Goal: Task Accomplishment & Management: Manage account settings

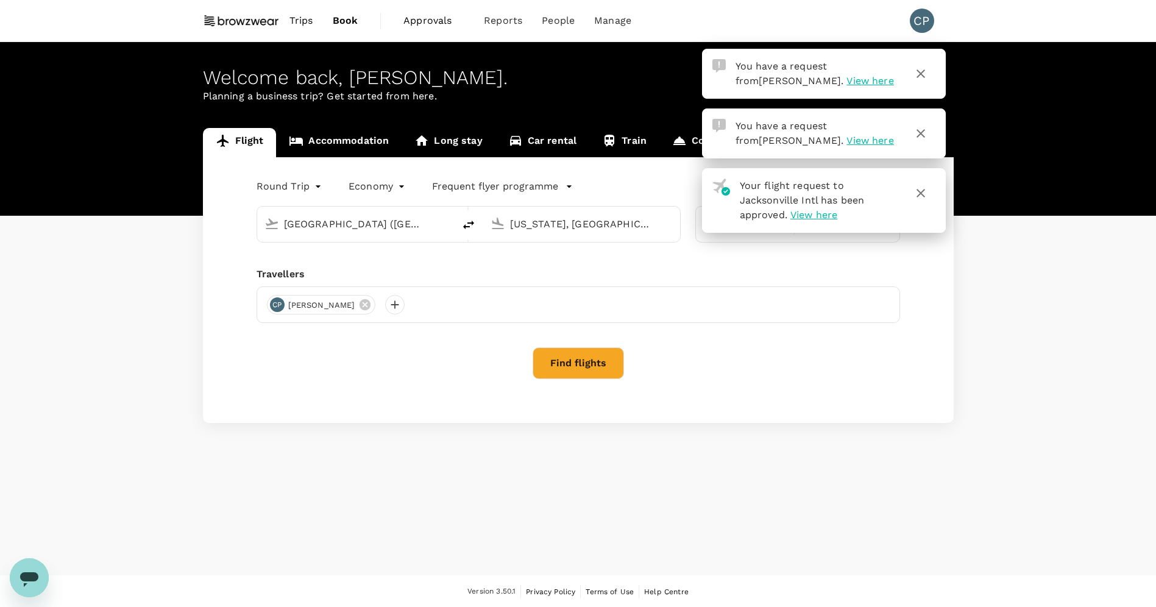
click at [434, 15] on span "Approvals" at bounding box center [433, 20] width 61 height 15
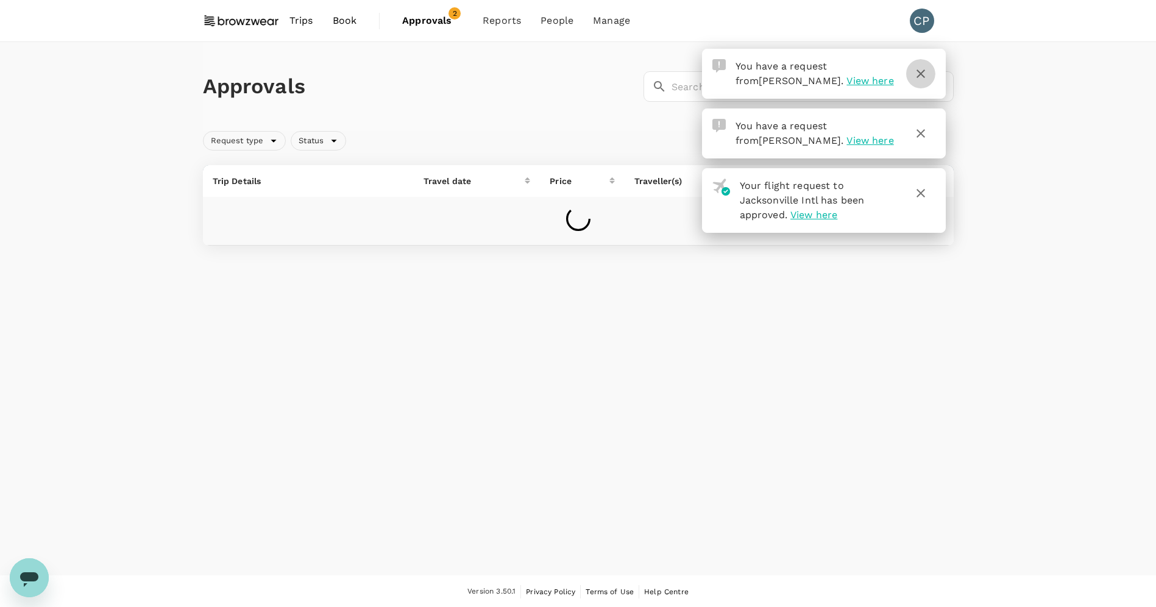
click at [923, 73] on icon "button" at bounding box center [920, 73] width 15 height 15
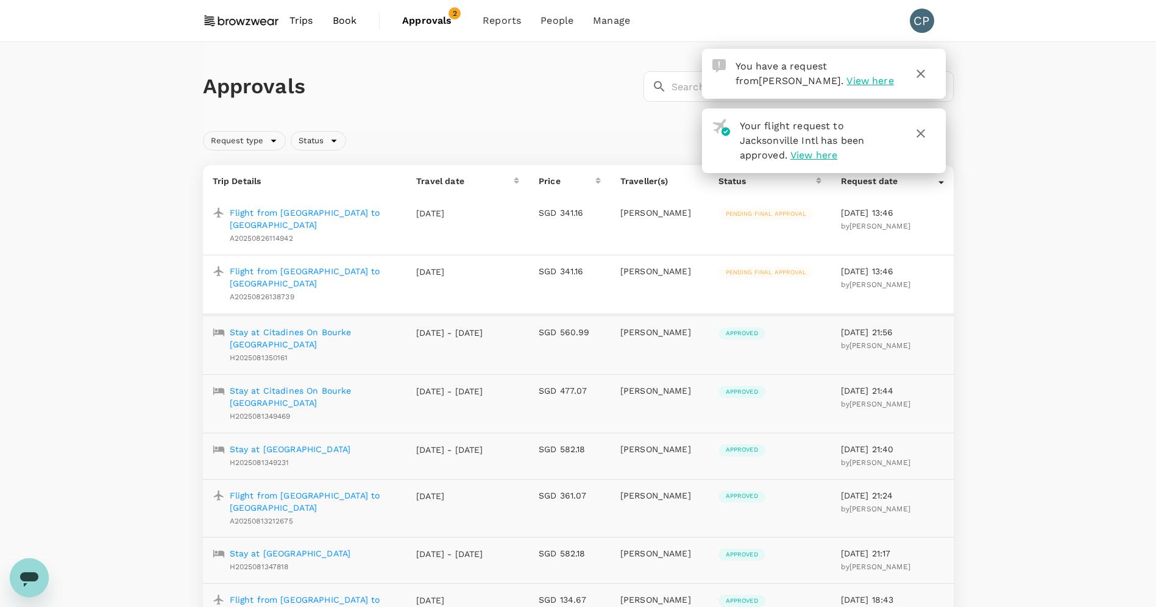
click at [919, 72] on icon "button" at bounding box center [920, 73] width 9 height 9
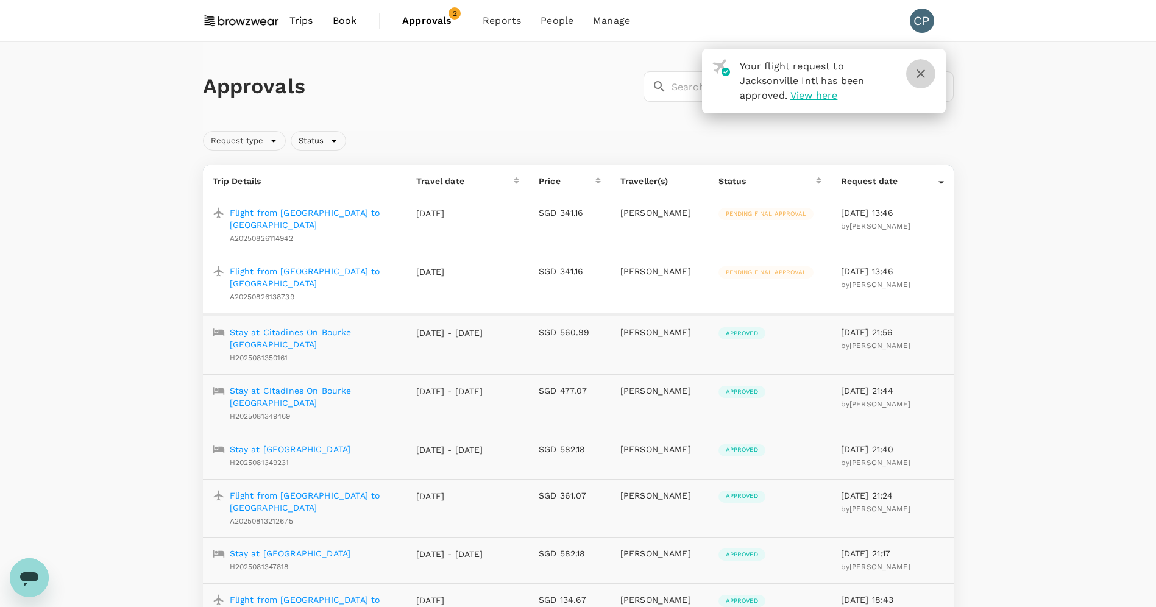
click at [919, 74] on icon "button" at bounding box center [920, 73] width 9 height 9
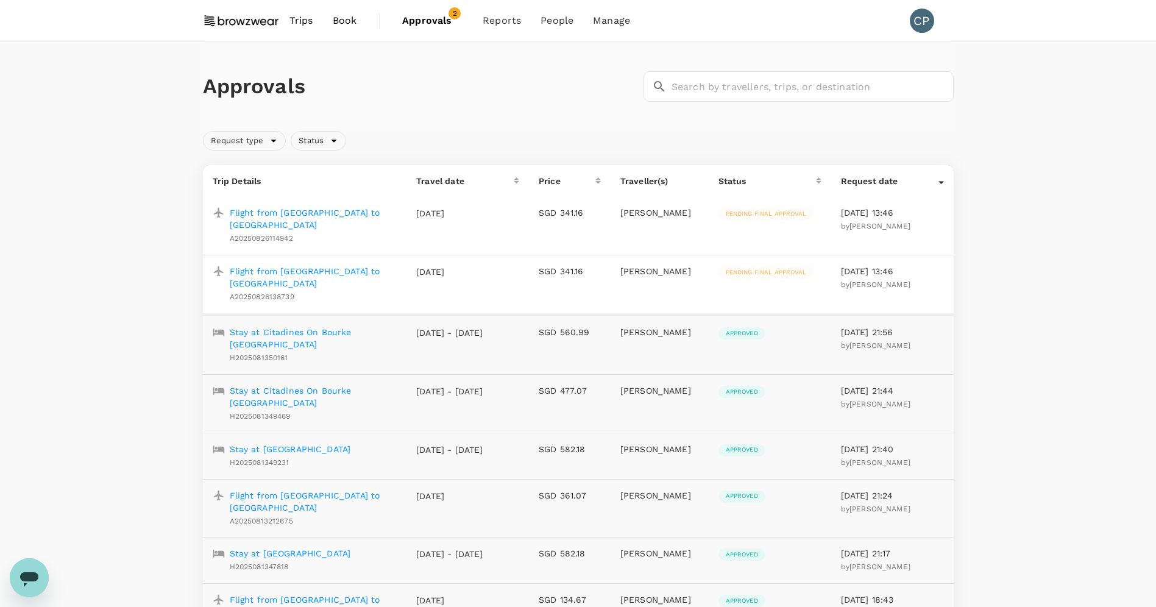
click at [283, 210] on p "Flight from Sydney to Melbourne" at bounding box center [314, 219] width 168 height 24
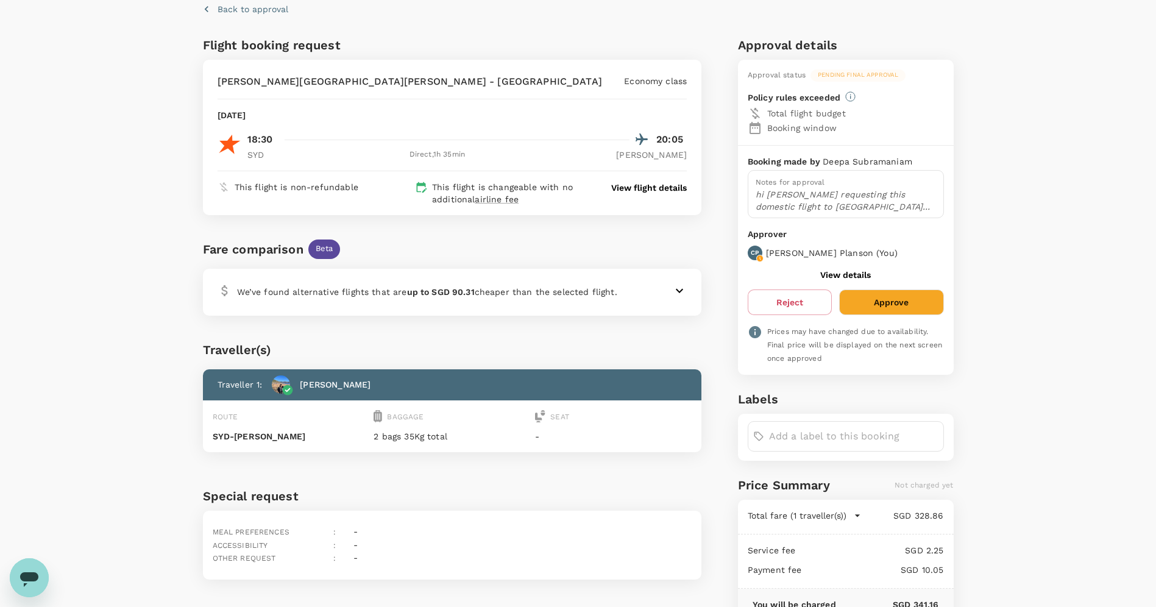
scroll to position [159, 0]
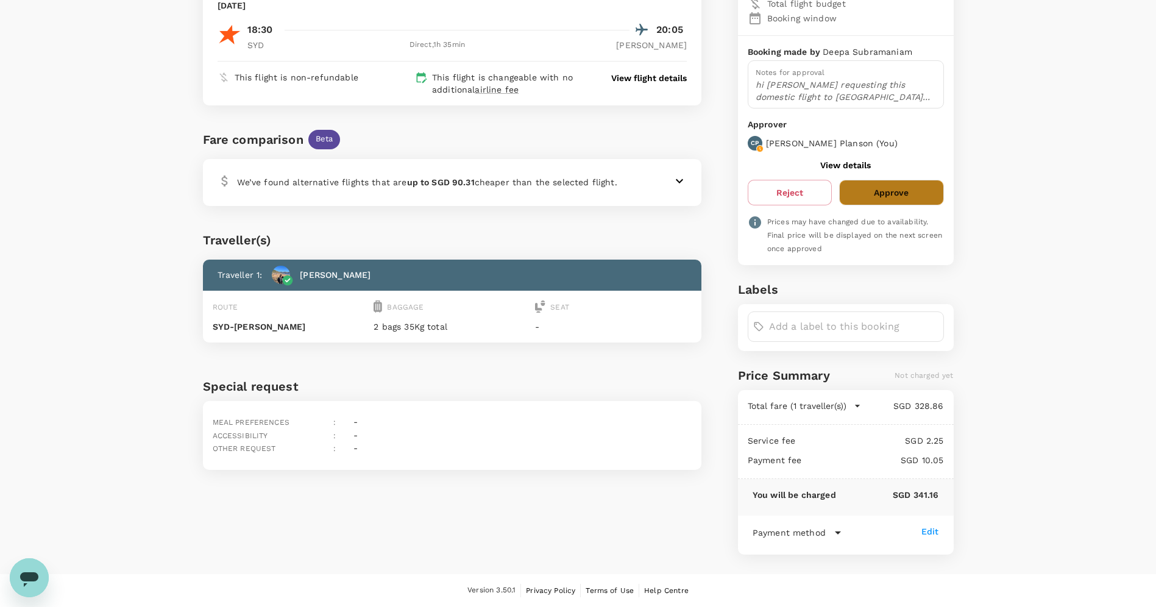
click at [890, 200] on button "Approve" at bounding box center [891, 193] width 104 height 26
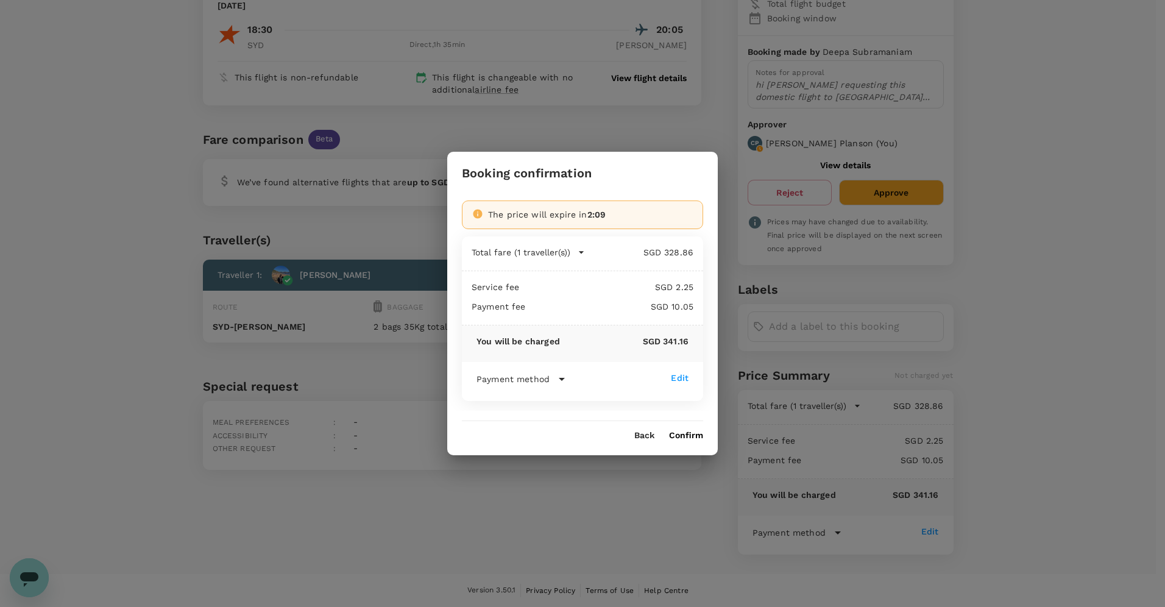
click at [681, 433] on button "Confirm" at bounding box center [686, 436] width 34 height 10
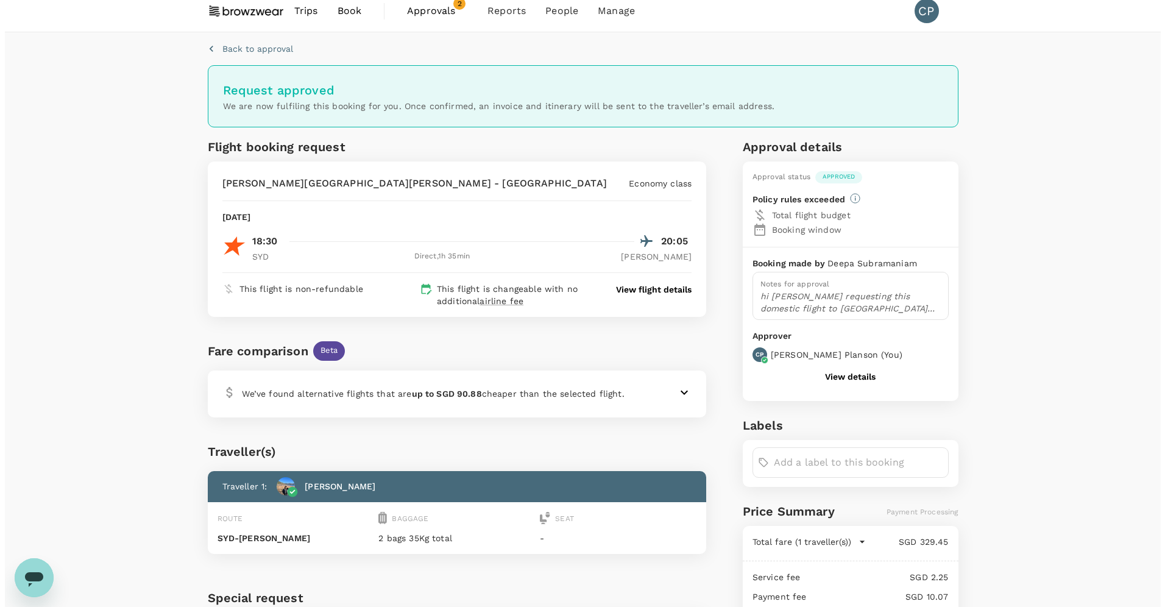
scroll to position [0, 0]
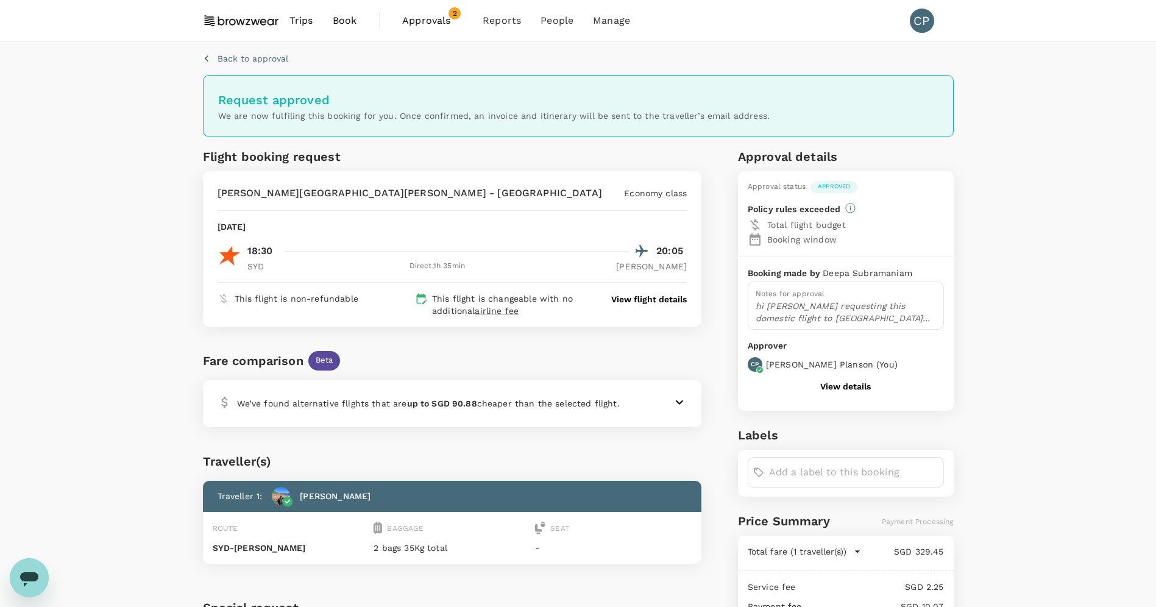
click at [417, 21] on span "Approvals" at bounding box center [432, 20] width 61 height 15
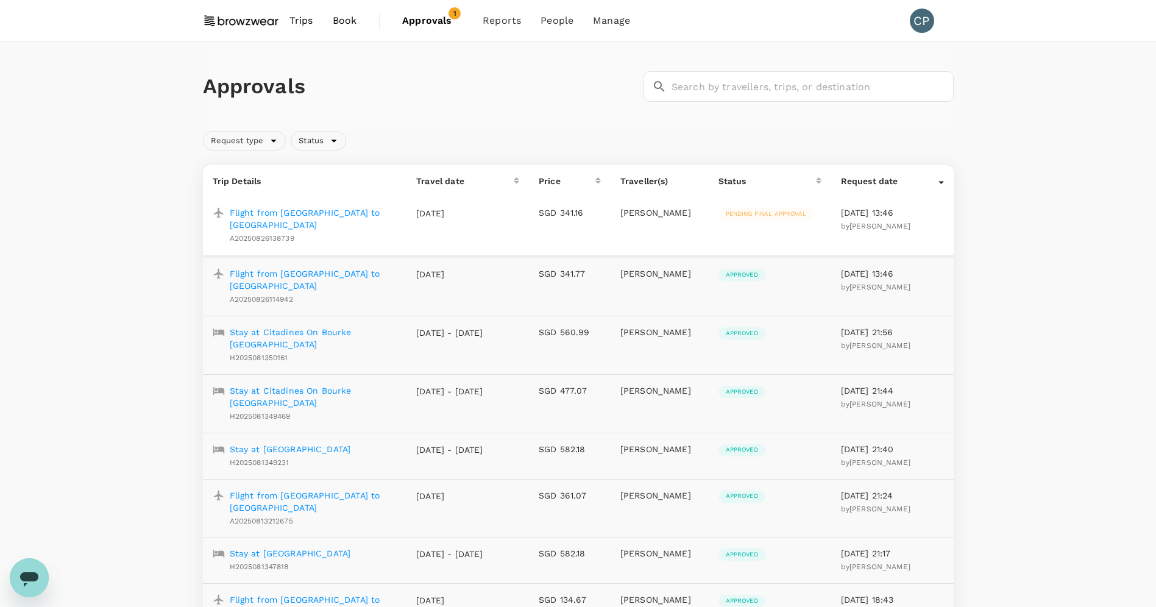
click at [292, 212] on p "Flight from Sydney to Melbourne" at bounding box center [314, 219] width 168 height 24
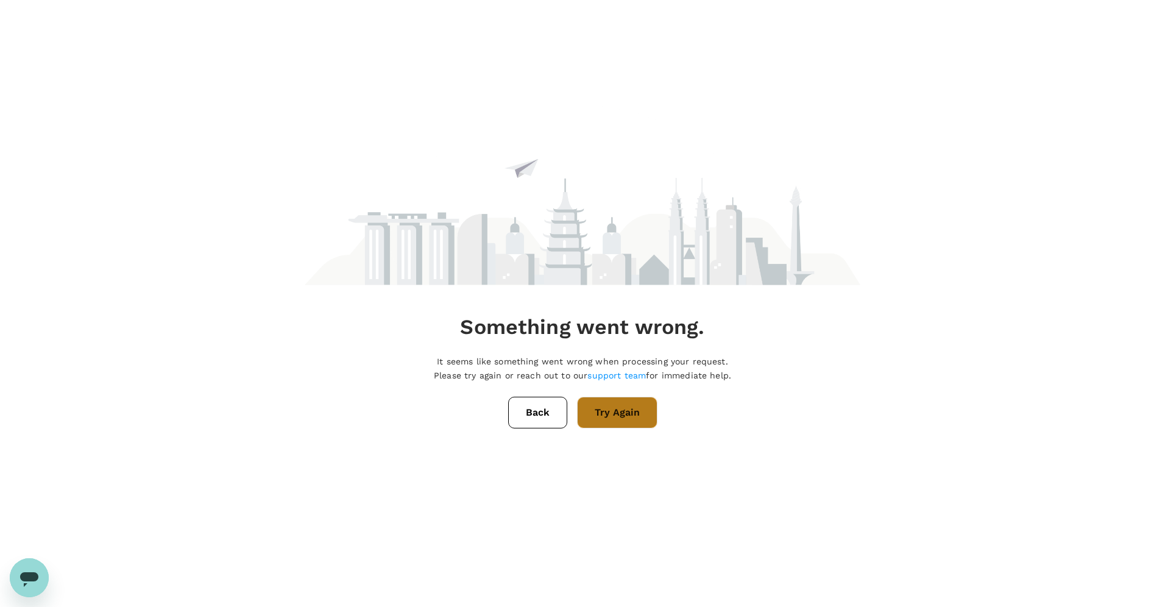
click at [622, 409] on button "Try Again" at bounding box center [617, 413] width 80 height 32
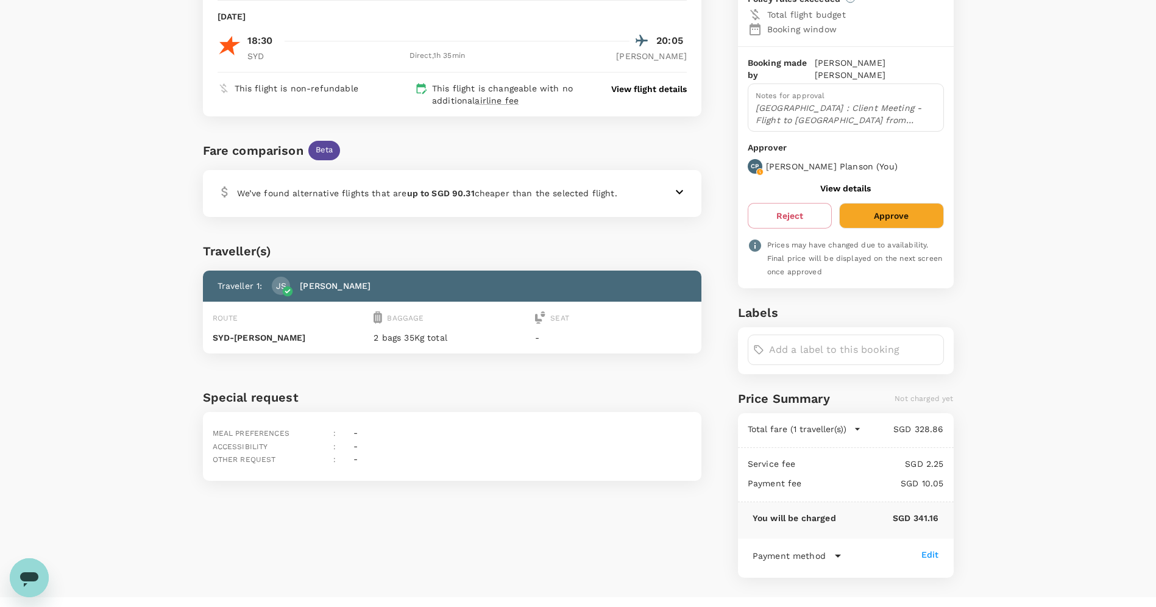
scroll to position [159, 0]
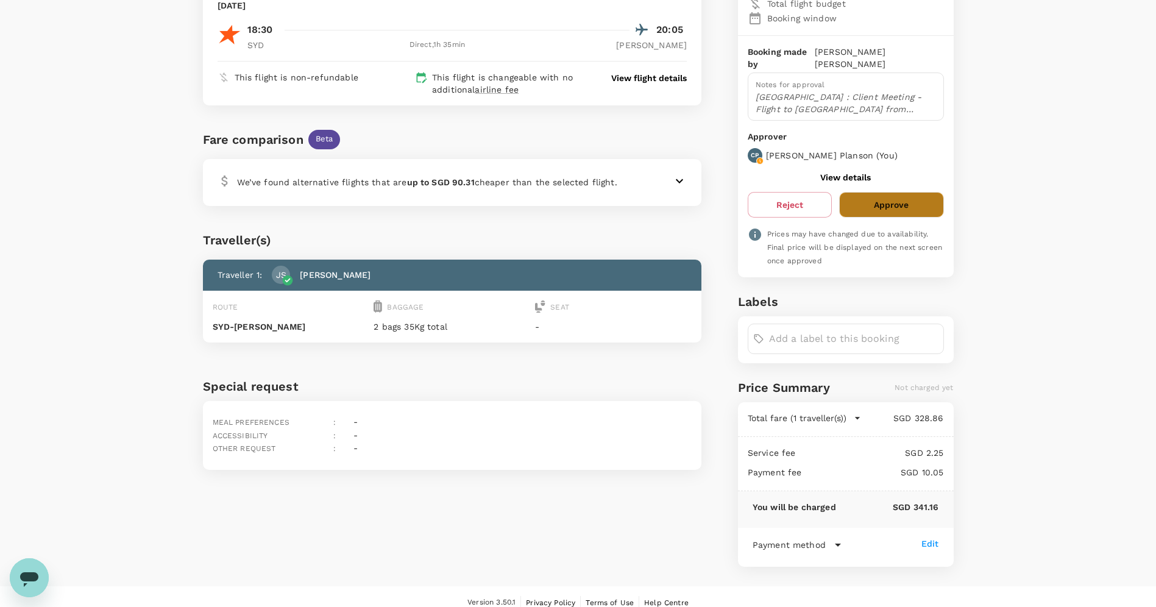
click at [907, 195] on button "Approve" at bounding box center [891, 205] width 104 height 26
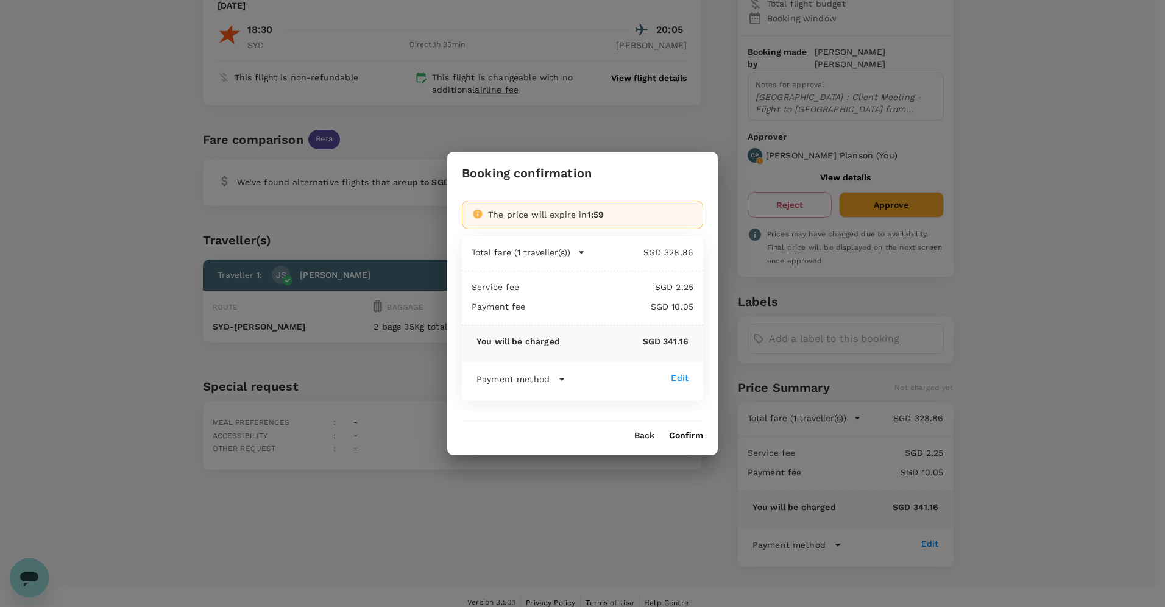
click at [679, 431] on button "Confirm" at bounding box center [686, 436] width 34 height 10
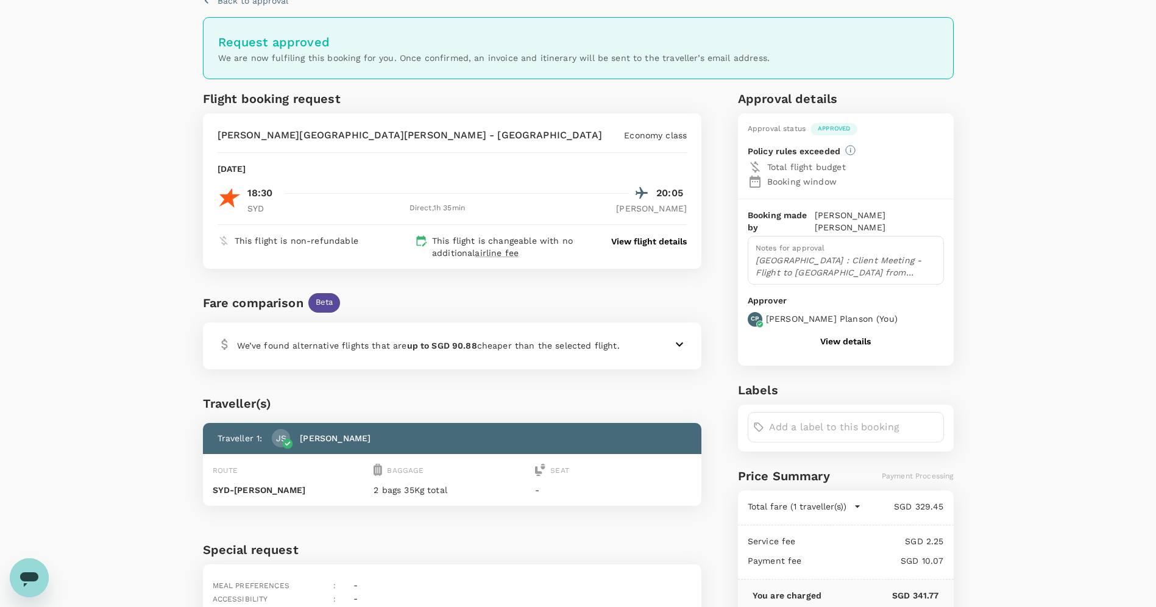
scroll to position [0, 0]
